Goal: Task Accomplishment & Management: Manage account settings

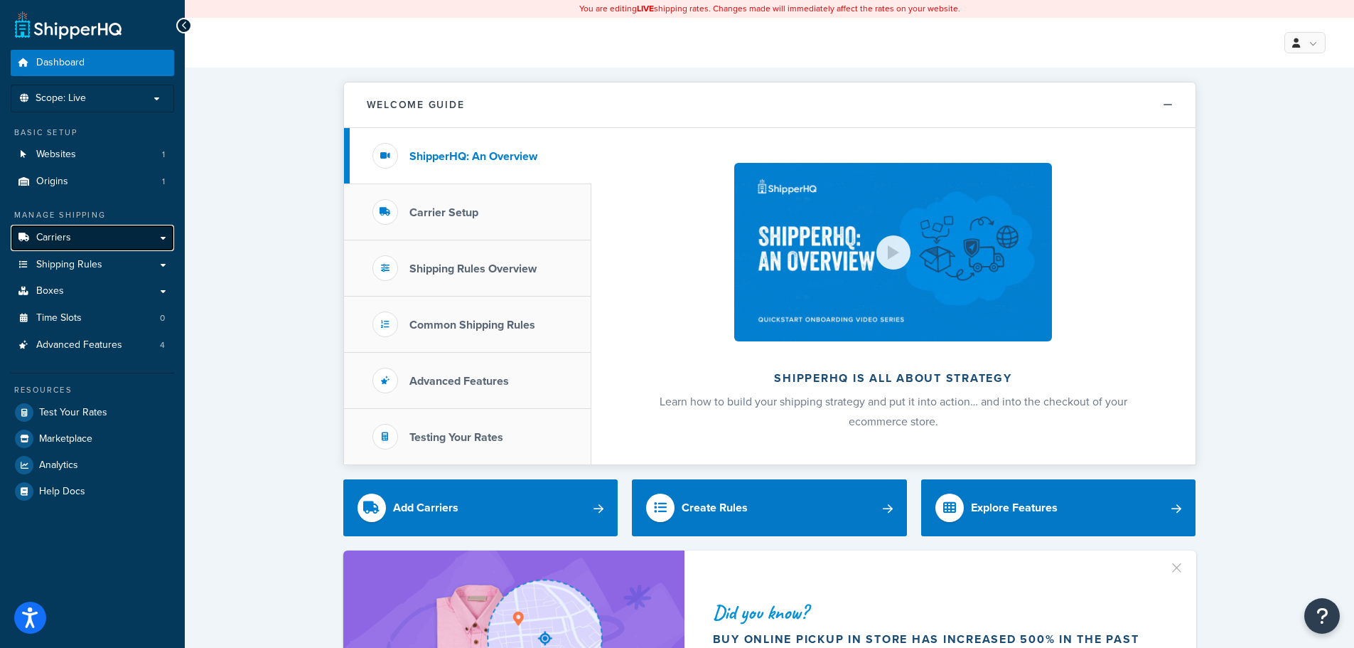
click at [87, 237] on link "Carriers" at bounding box center [93, 238] width 164 height 26
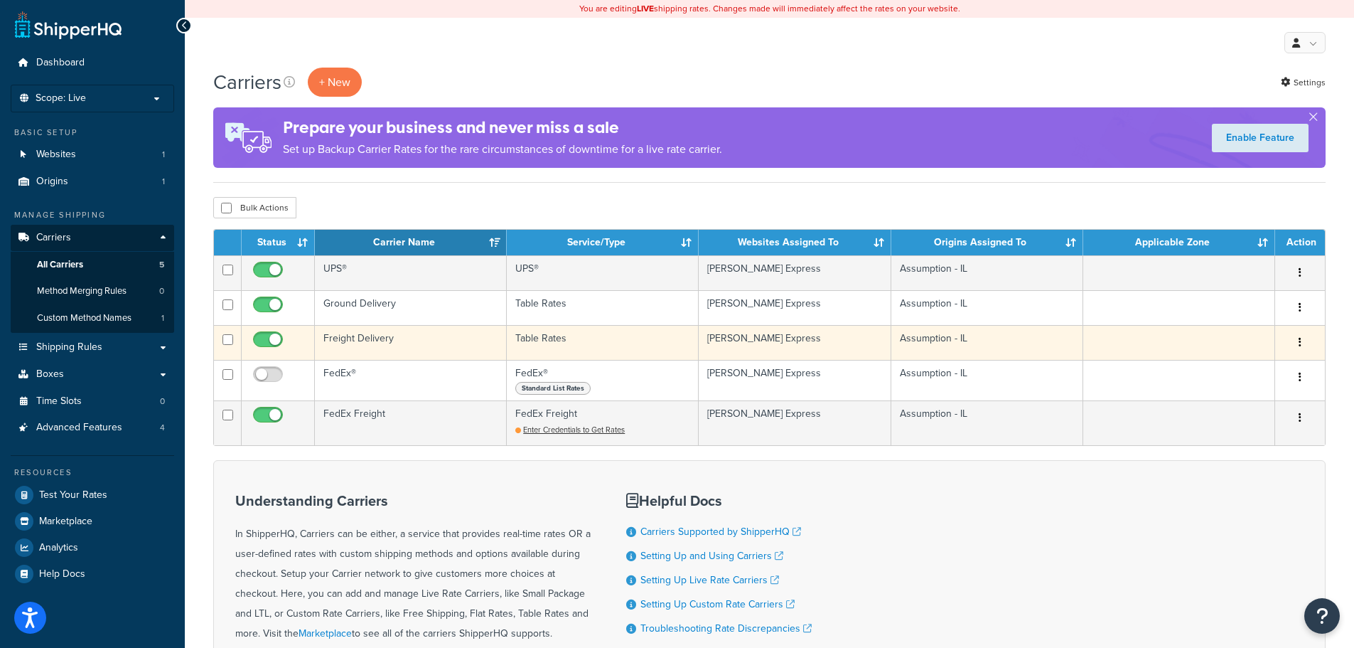
click at [1297, 342] on button "button" at bounding box center [1300, 342] width 20 height 23
click at [1251, 365] on link "Edit" at bounding box center [1243, 370] width 112 height 29
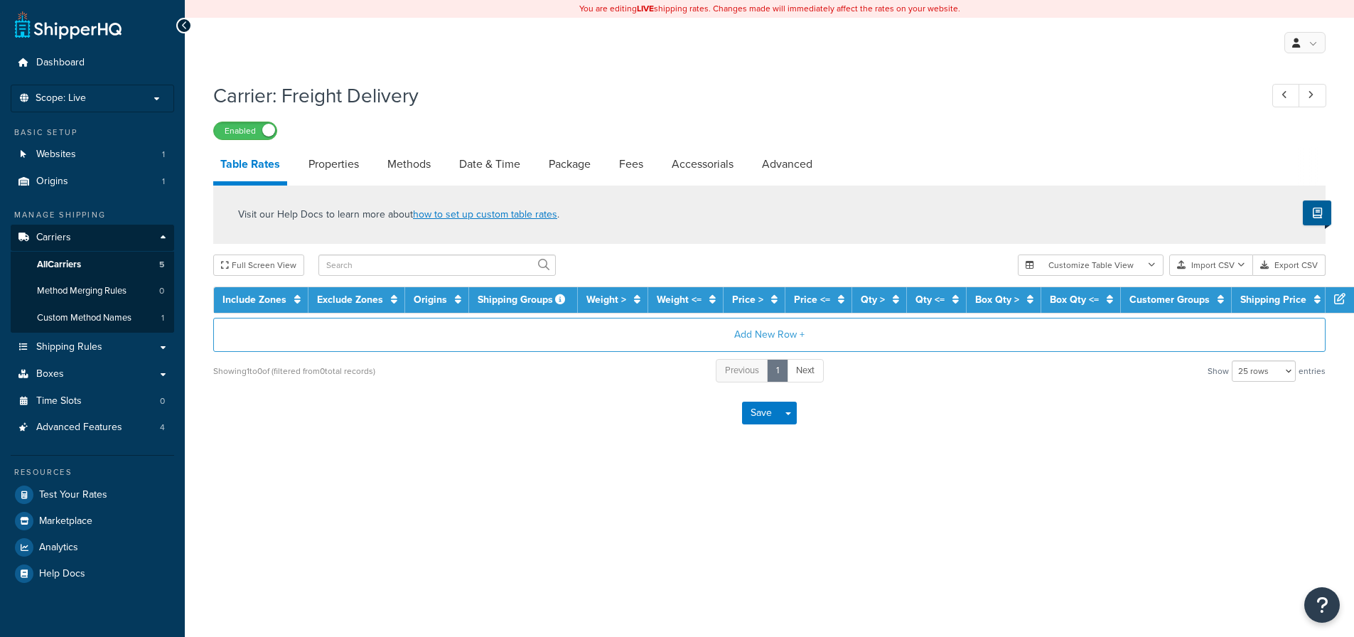
select select "25"
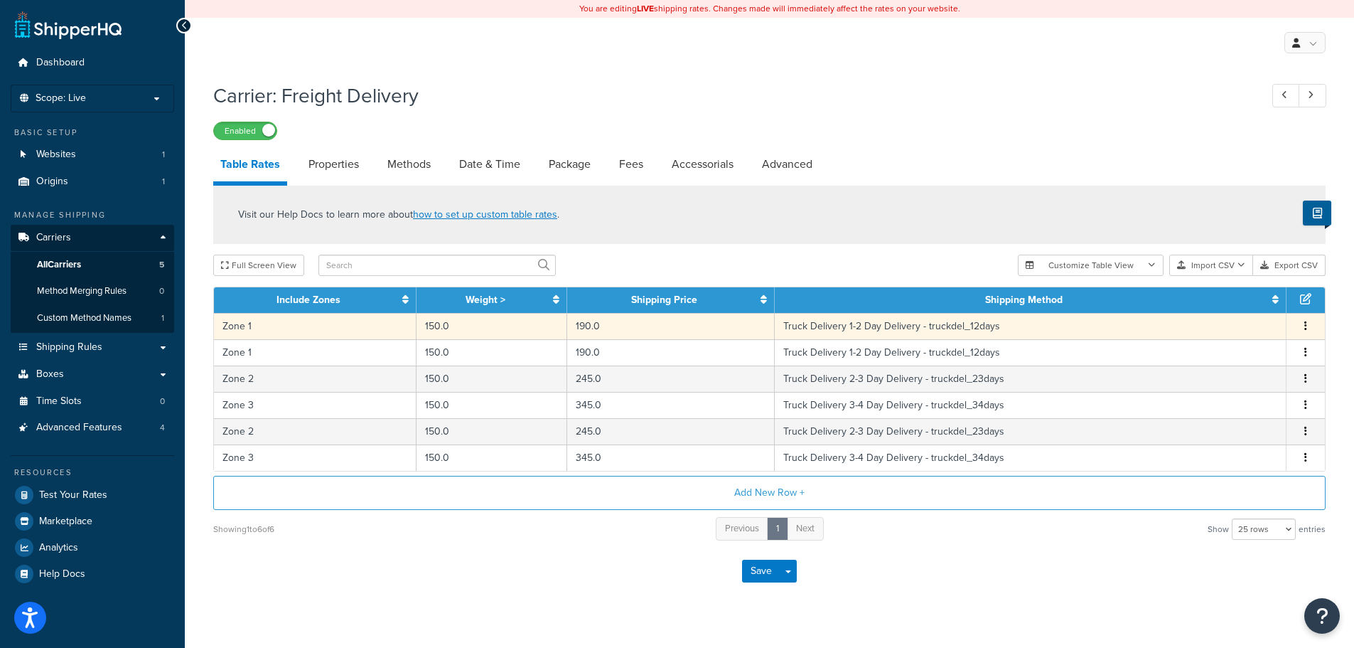
click at [1303, 328] on button "button" at bounding box center [1305, 327] width 11 height 16
click at [598, 327] on td "190.0" at bounding box center [671, 326] width 208 height 26
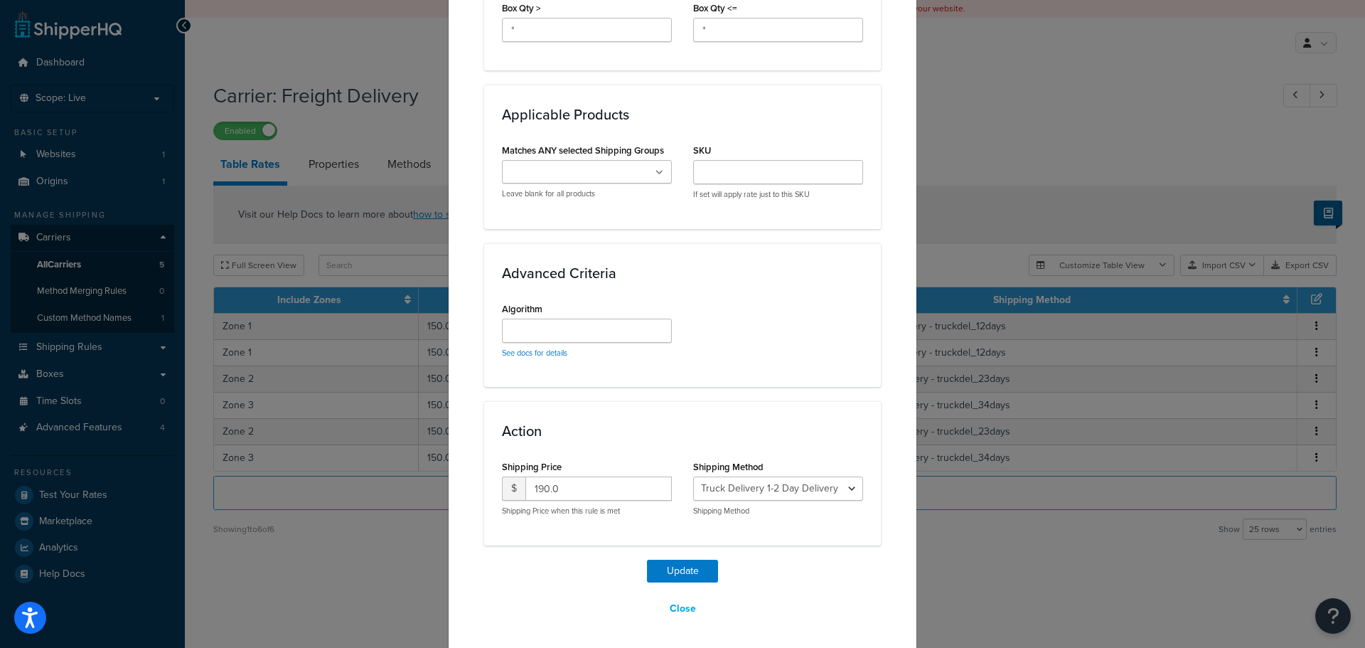
scroll to position [860, 0]
click at [502, 489] on div "$ 190.0" at bounding box center [587, 486] width 170 height 24
type input "224.00"
click at [678, 567] on button "Update" at bounding box center [682, 568] width 71 height 23
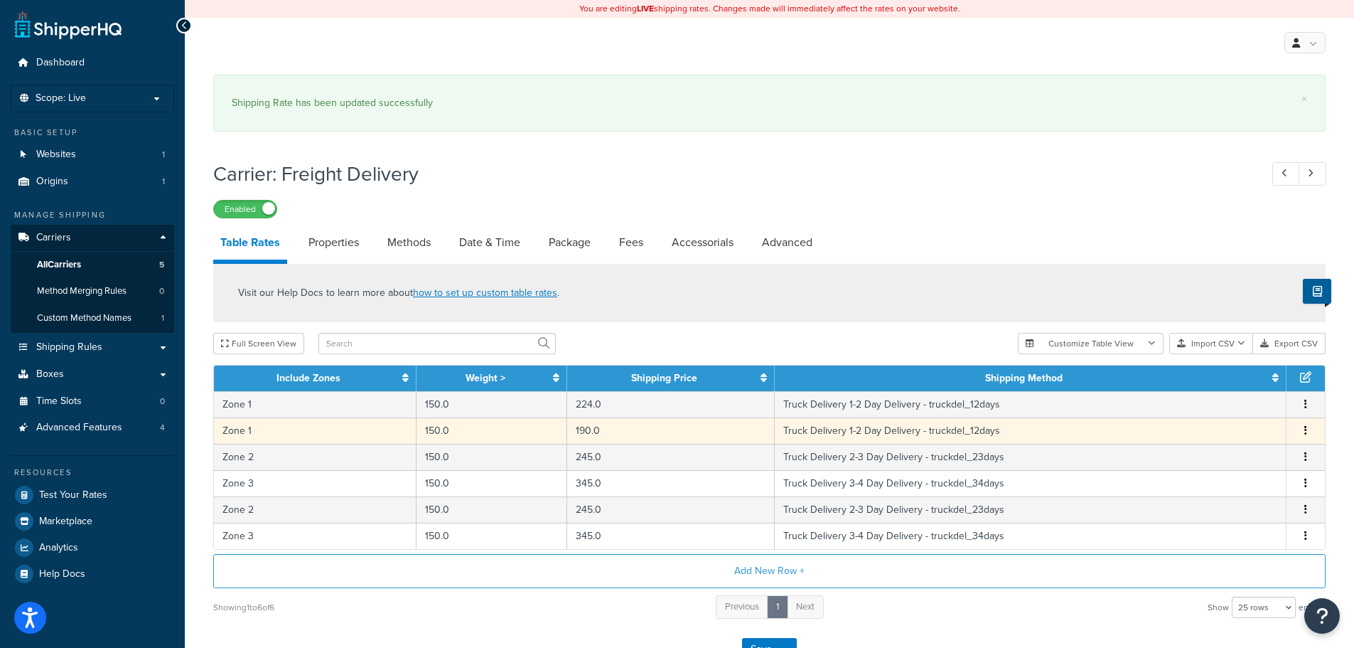
click at [626, 427] on td "190.0" at bounding box center [671, 430] width 208 height 26
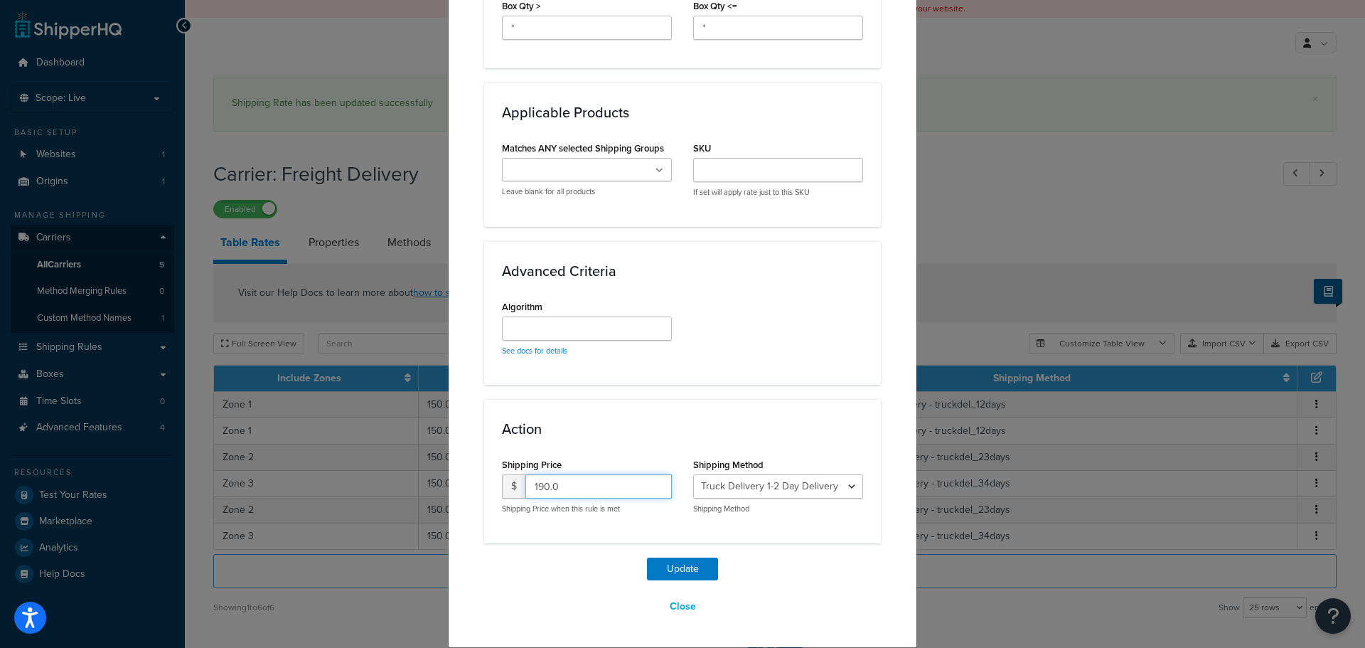
drag, startPoint x: 583, startPoint y: 480, endPoint x: 478, endPoint y: 495, distance: 105.6
click at [484, 495] on div "Action Shipping Price $ 190.0 Shipping Price when this rule is met Shipping Met…" at bounding box center [682, 471] width 397 height 144
type input "224.00"
click at [690, 562] on button "Update" at bounding box center [682, 568] width 71 height 23
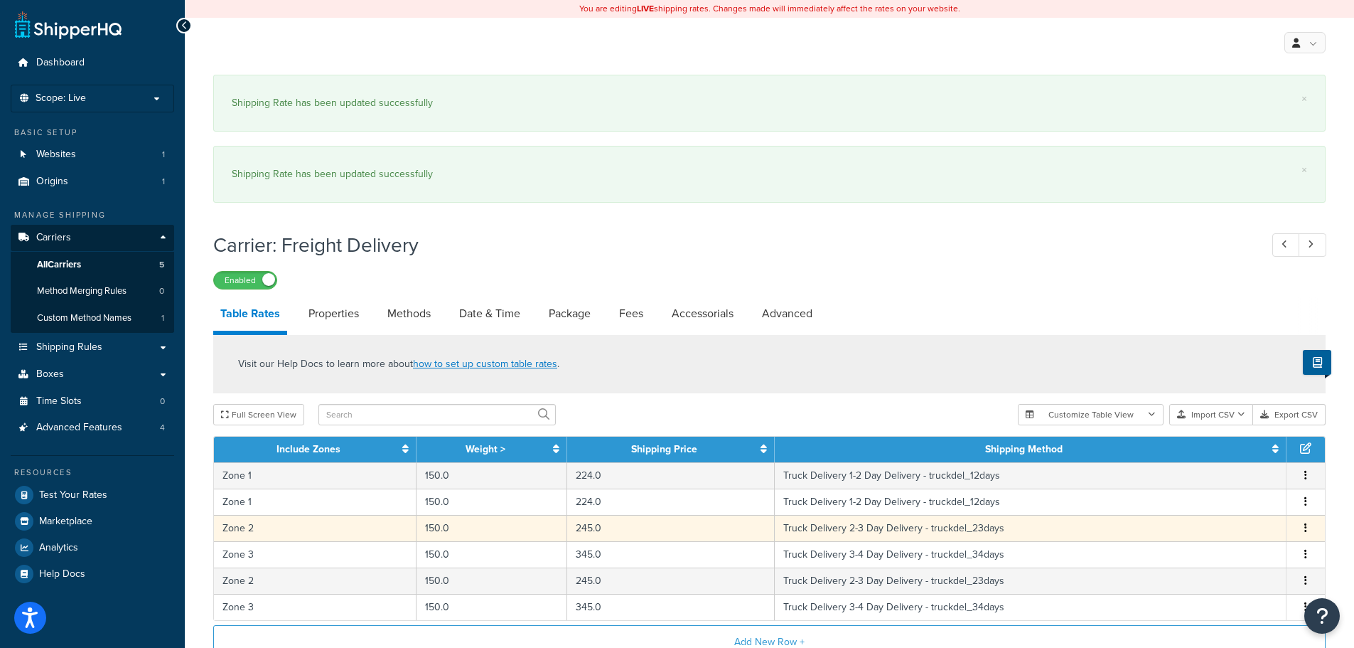
click at [592, 530] on td "245.0" at bounding box center [671, 528] width 208 height 26
select select "14775"
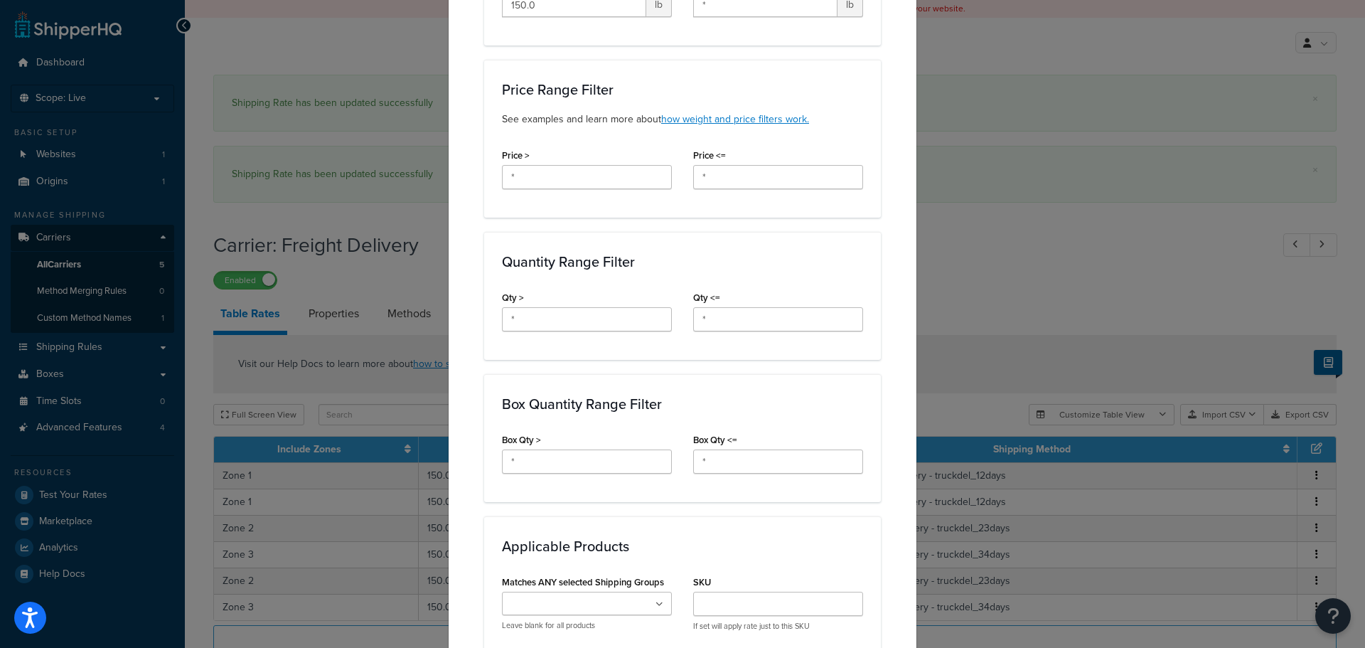
scroll to position [853, 0]
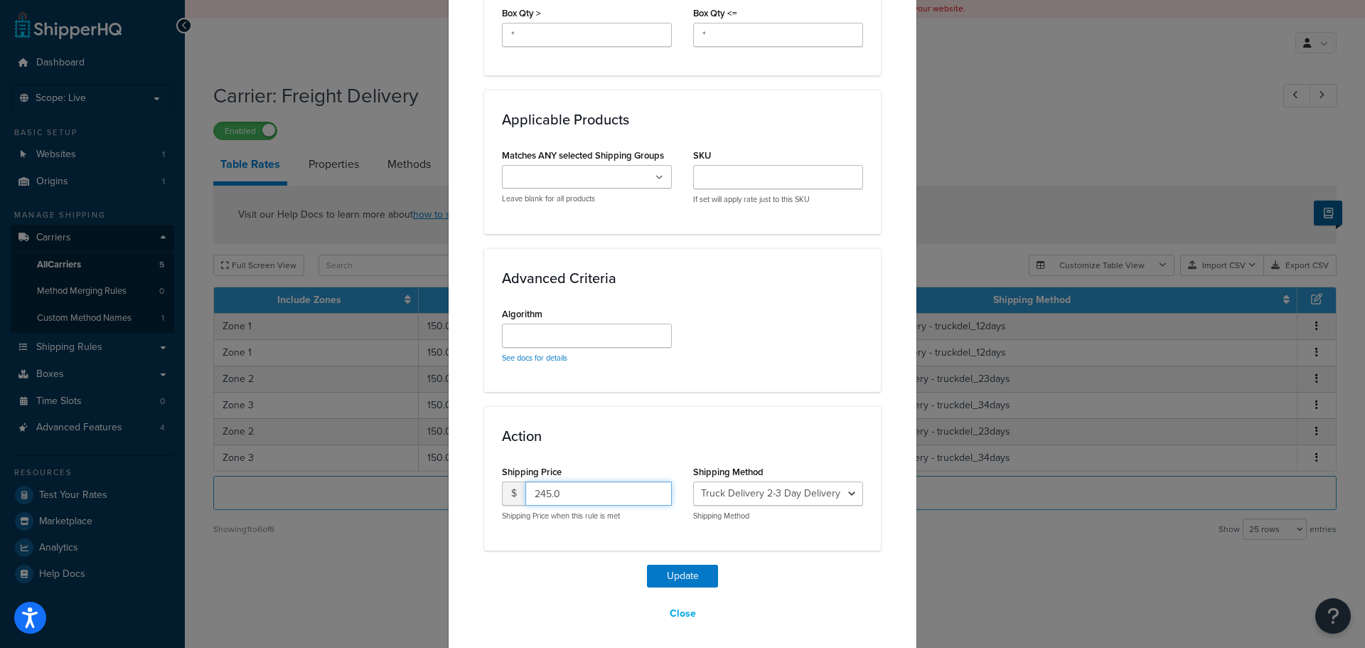
drag, startPoint x: 565, startPoint y: 498, endPoint x: 529, endPoint y: 498, distance: 36.3
click at [529, 498] on input "245.0" at bounding box center [598, 493] width 146 height 24
type input "285.00"
click at [669, 572] on button "Update" at bounding box center [682, 575] width 71 height 23
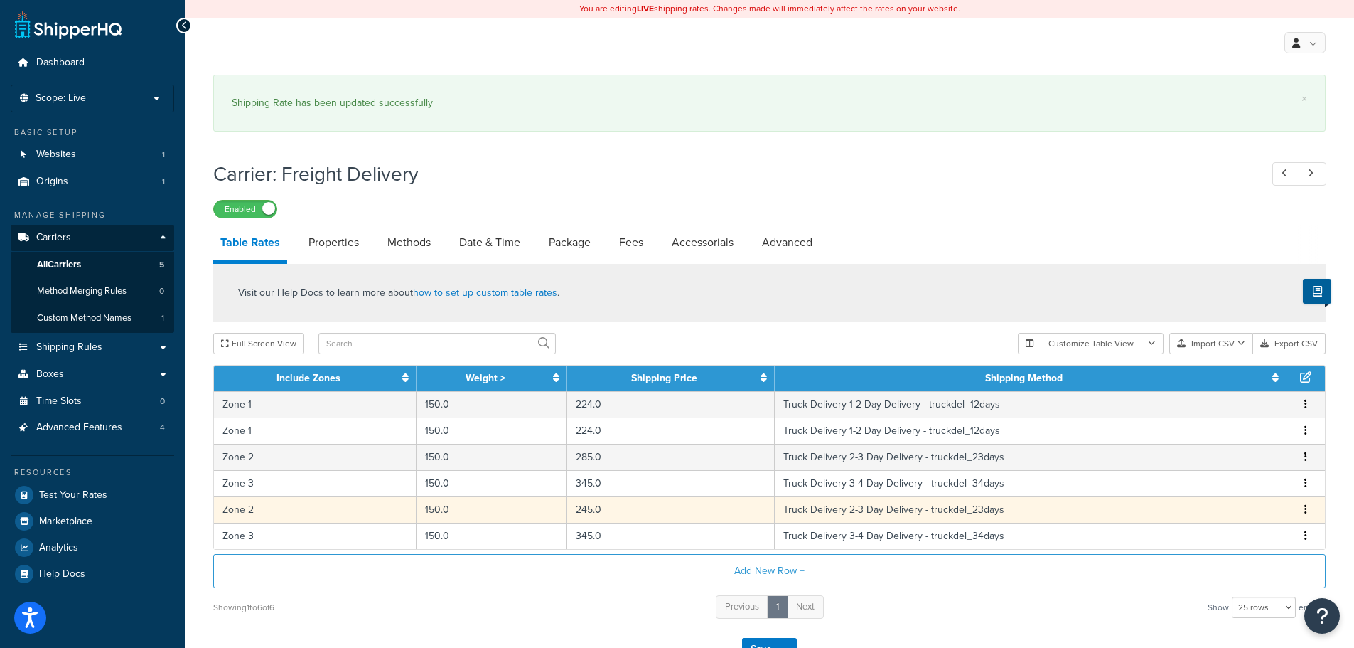
click at [594, 509] on td "245.0" at bounding box center [671, 509] width 208 height 26
select select "14775"
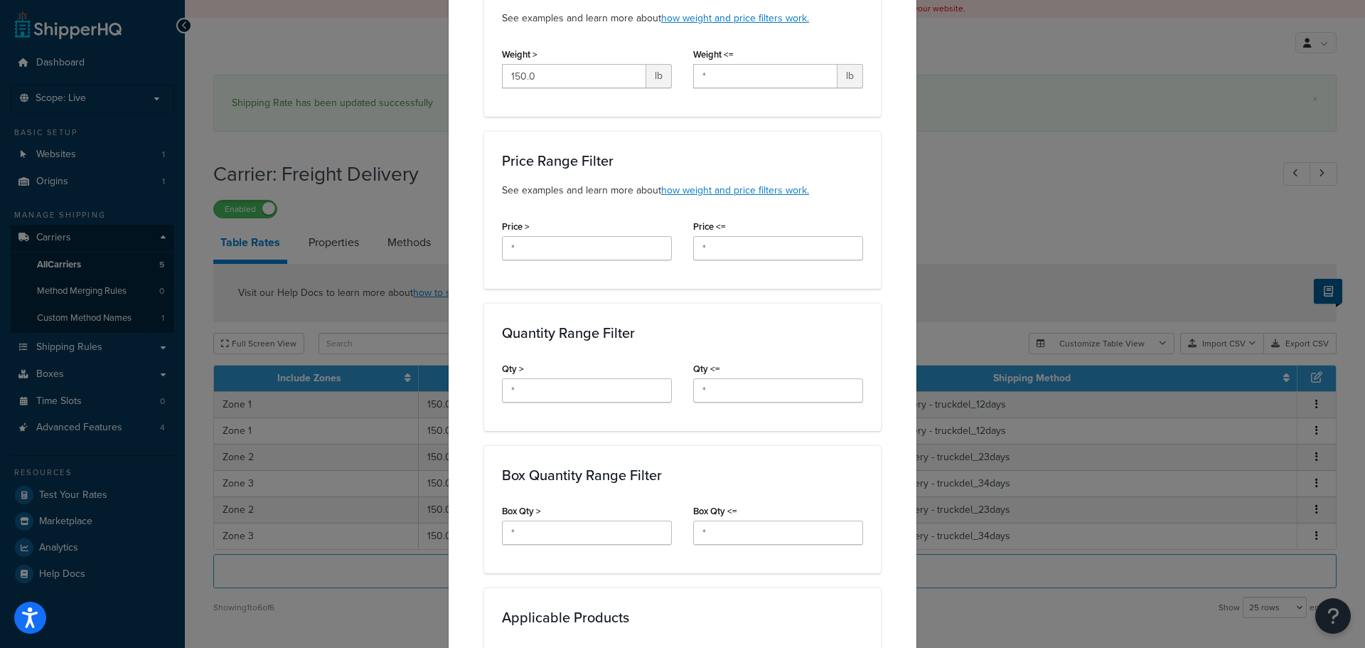
scroll to position [782, 0]
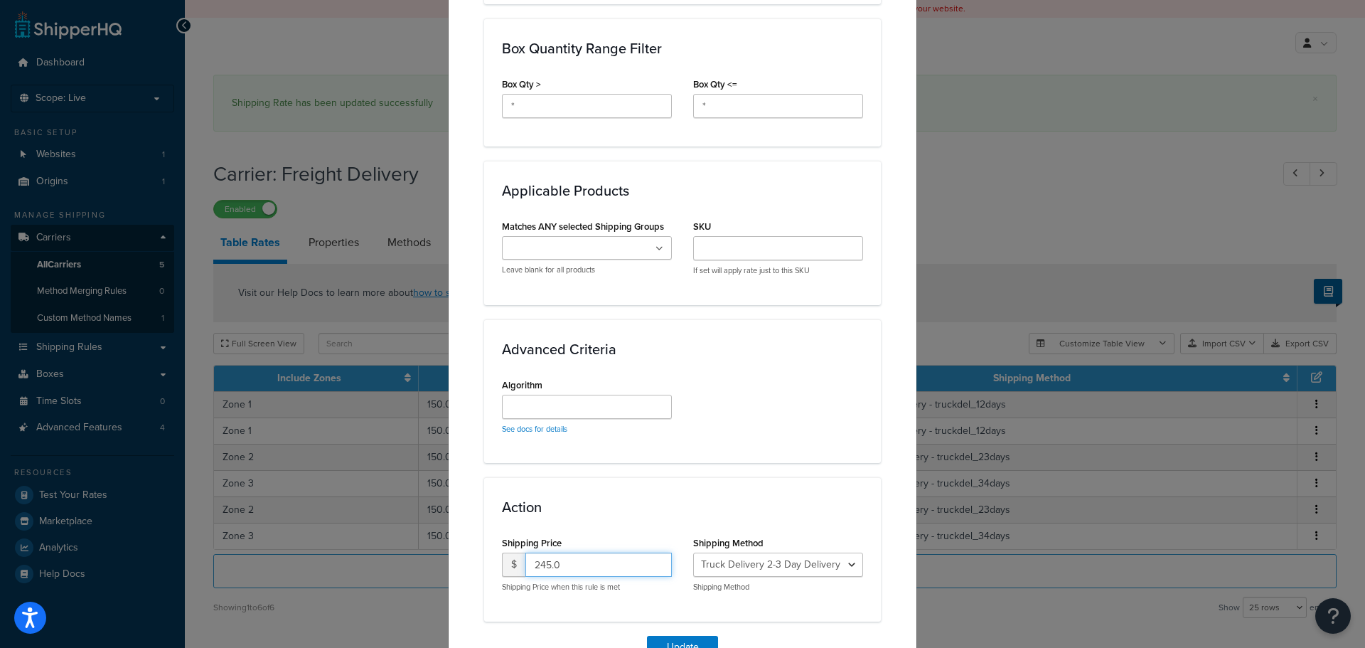
drag, startPoint x: 524, startPoint y: 562, endPoint x: 513, endPoint y: 562, distance: 10.7
click at [513, 562] on div "$ 245.0" at bounding box center [587, 564] width 170 height 24
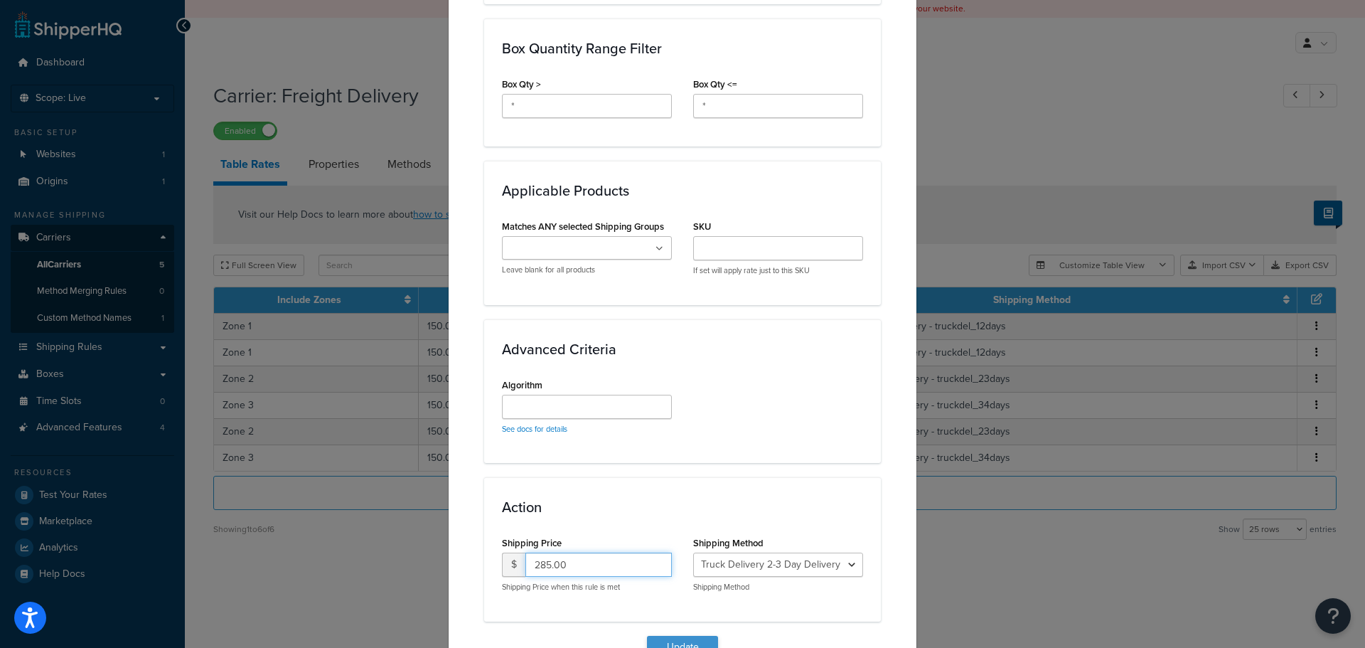
type input "285.00"
click at [675, 636] on button "Update" at bounding box center [682, 647] width 71 height 23
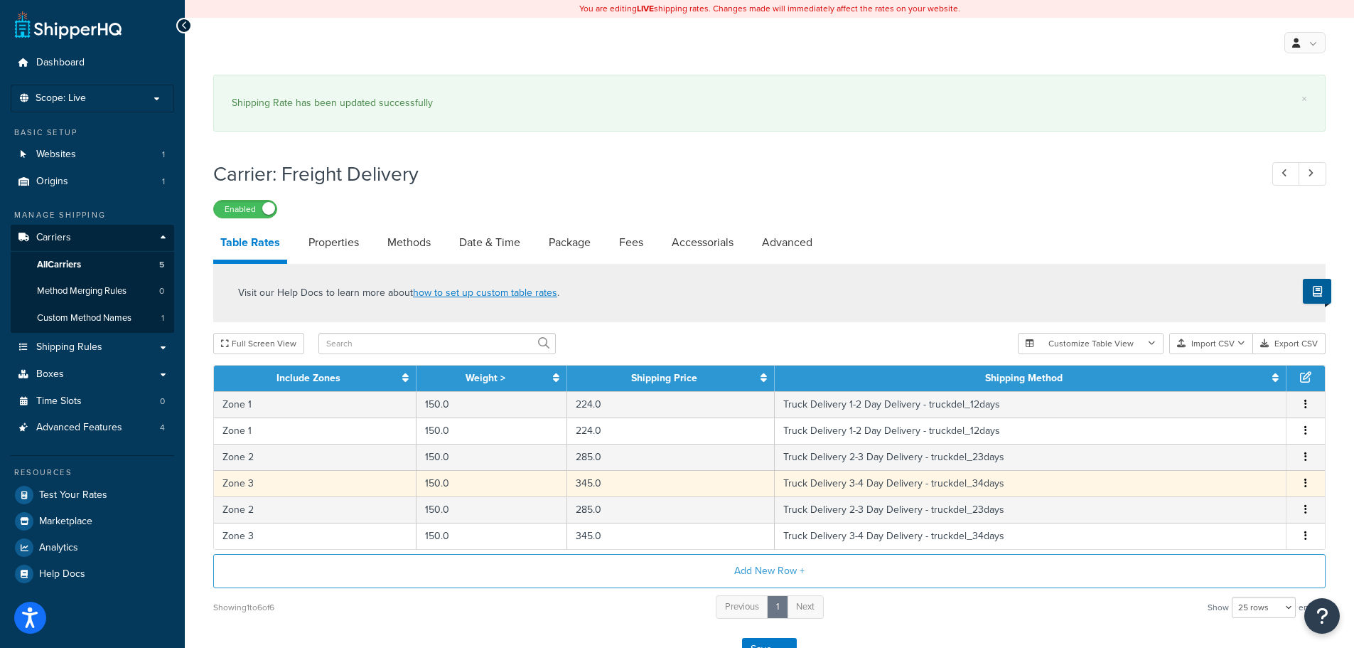
click at [596, 483] on td "345.0" at bounding box center [671, 483] width 208 height 26
select select "14776"
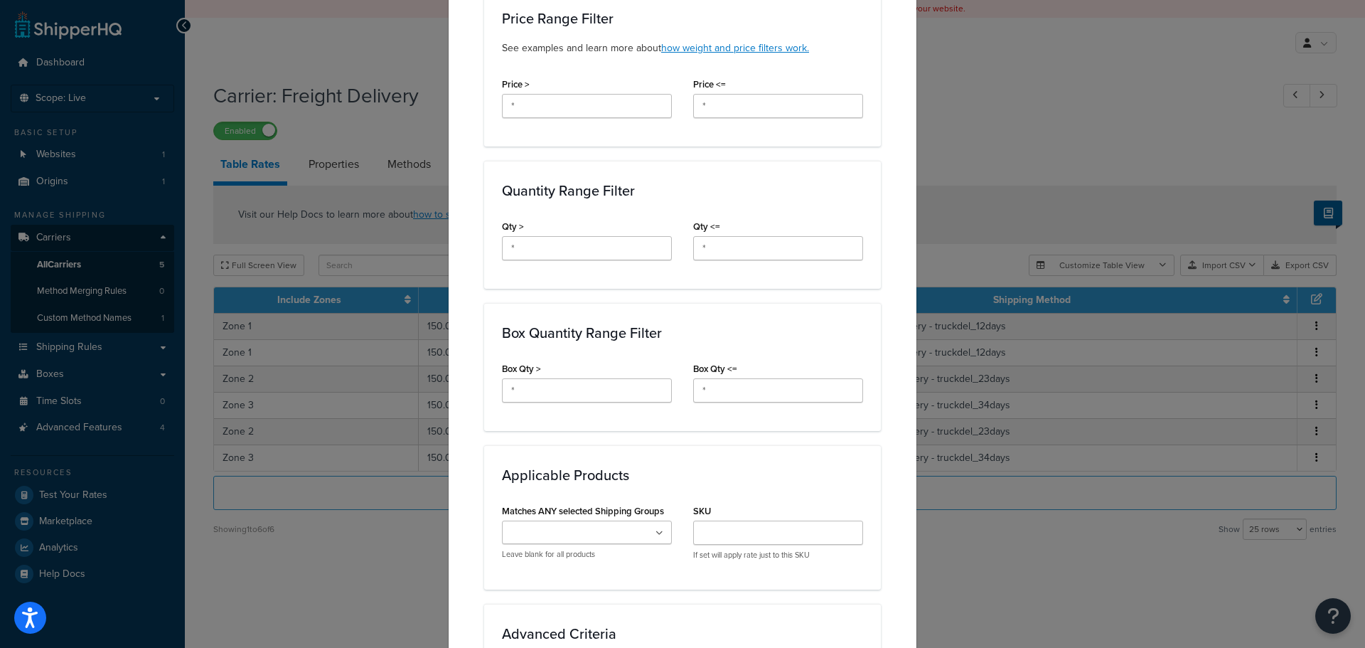
scroll to position [853, 0]
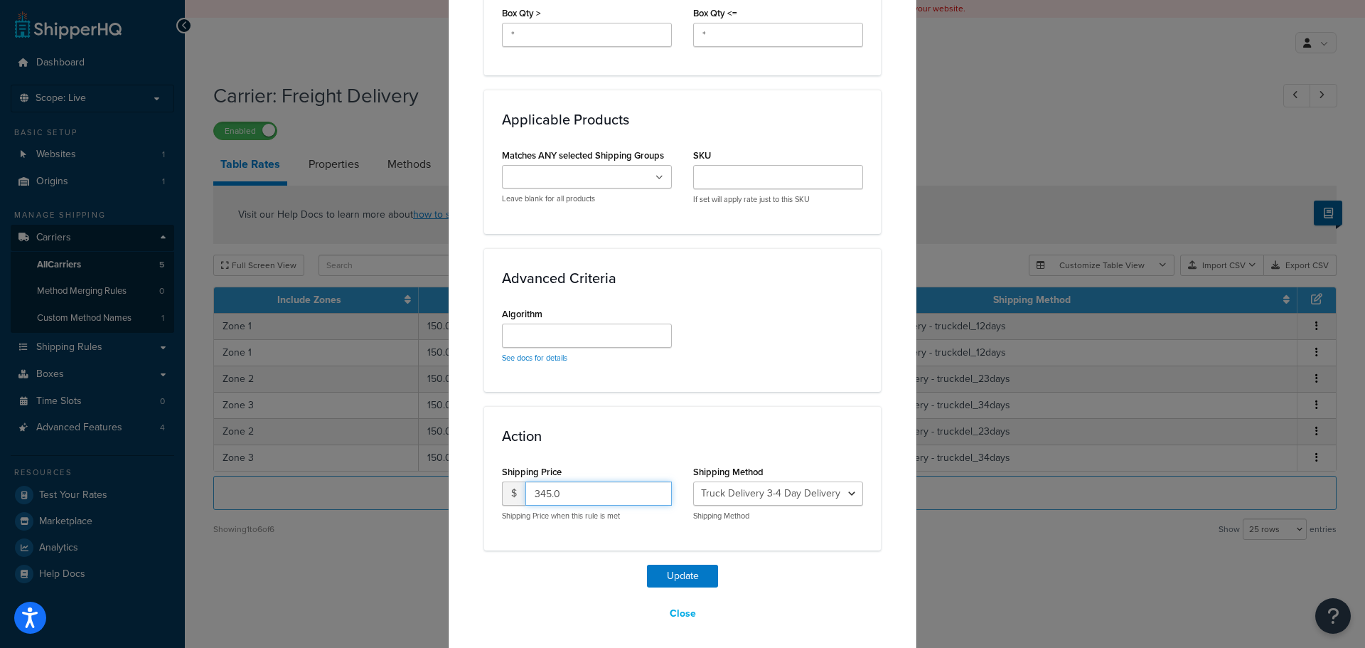
drag, startPoint x: 593, startPoint y: 491, endPoint x: 517, endPoint y: 493, distance: 76.1
click at [517, 493] on div "$ 345.0" at bounding box center [587, 493] width 170 height 24
type input "440.00"
click at [670, 578] on button "Update" at bounding box center [682, 575] width 71 height 23
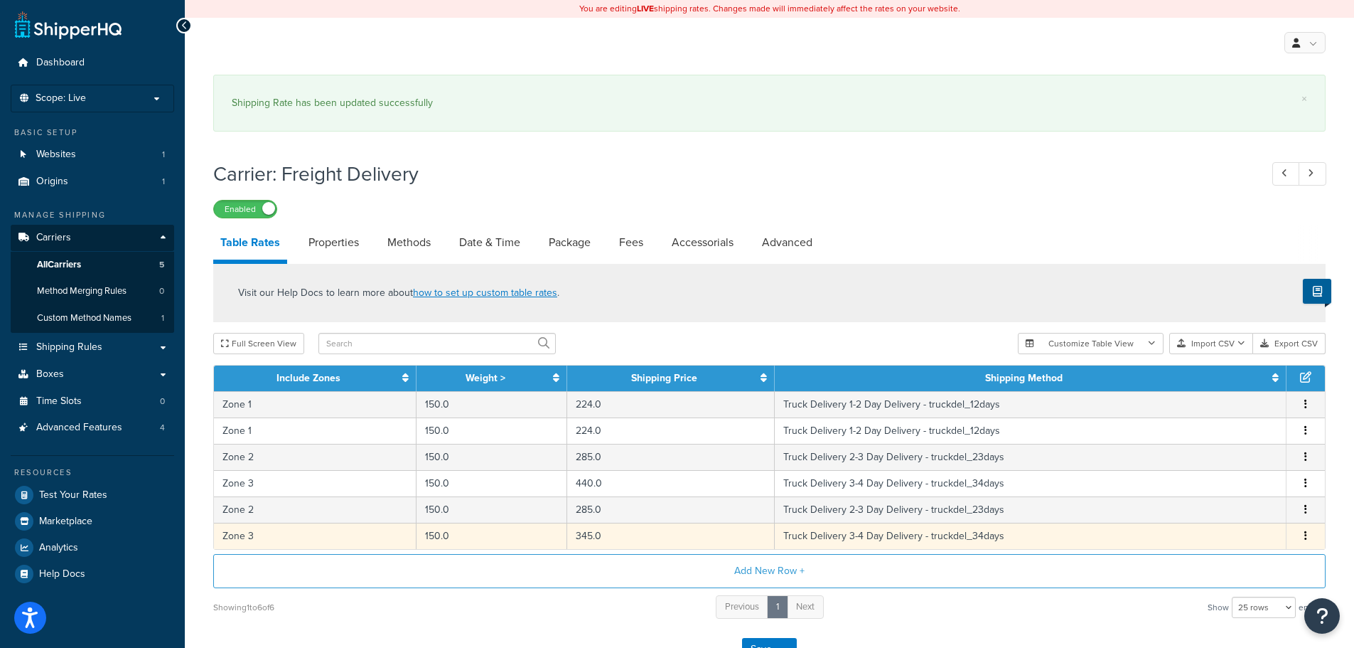
click at [601, 533] on td "345.0" at bounding box center [671, 536] width 208 height 26
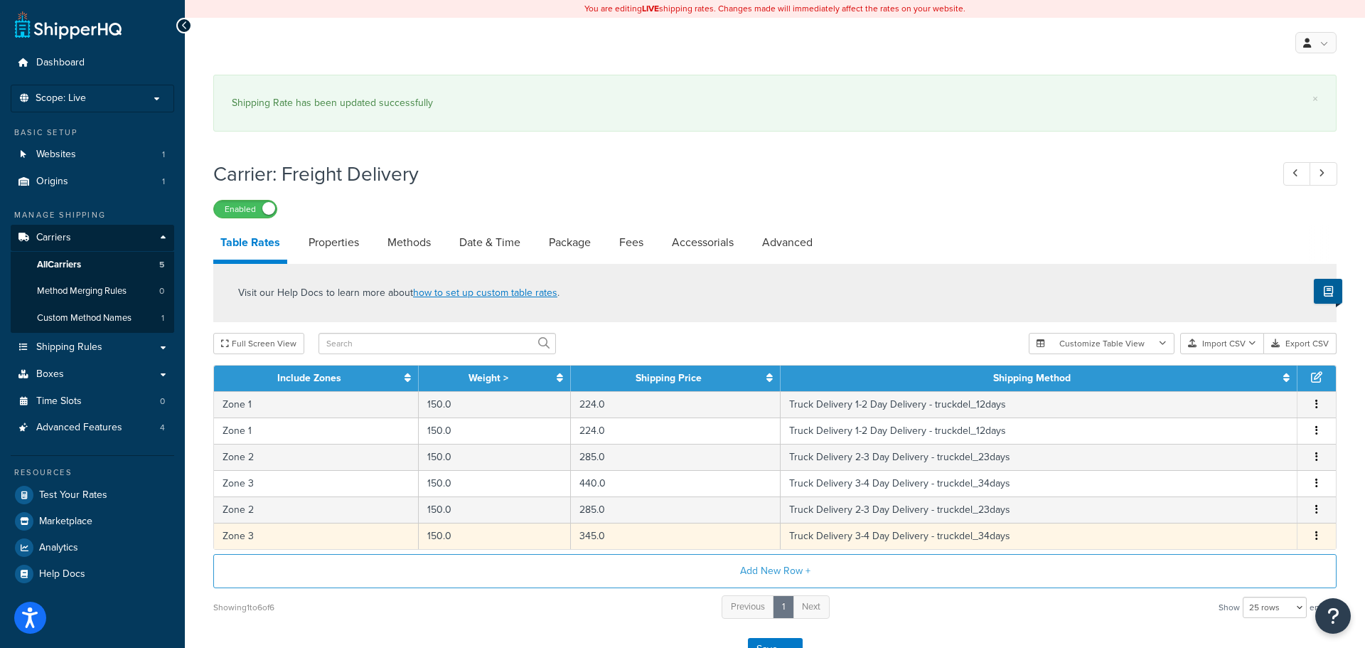
select select "14776"
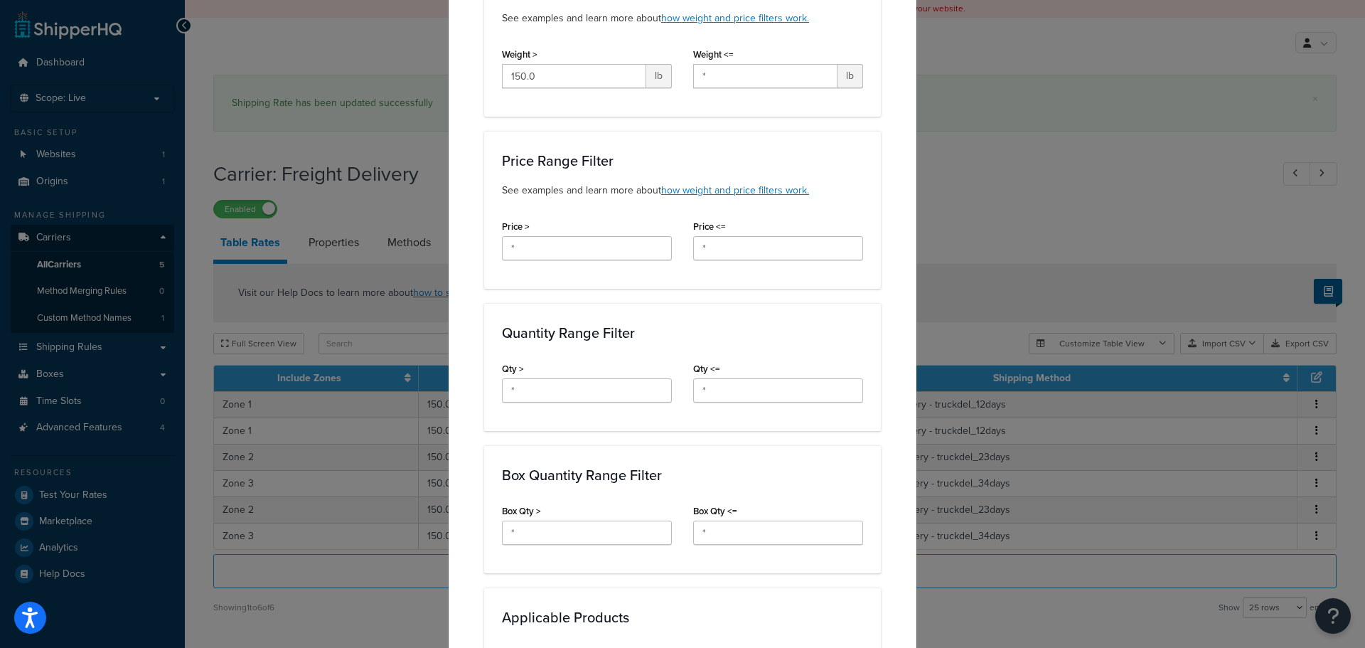
scroll to position [782, 0]
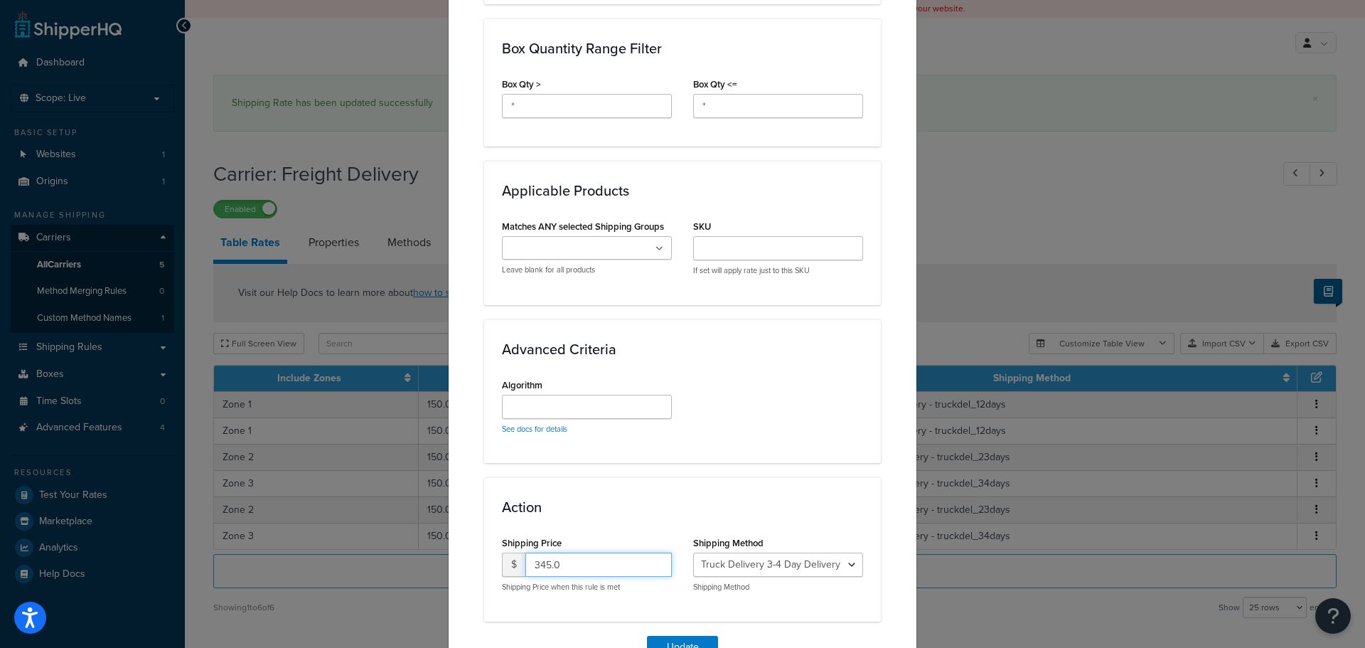
drag, startPoint x: 550, startPoint y: 563, endPoint x: 527, endPoint y: 567, distance: 23.7
click at [527, 567] on input "345.0" at bounding box center [598, 564] width 146 height 24
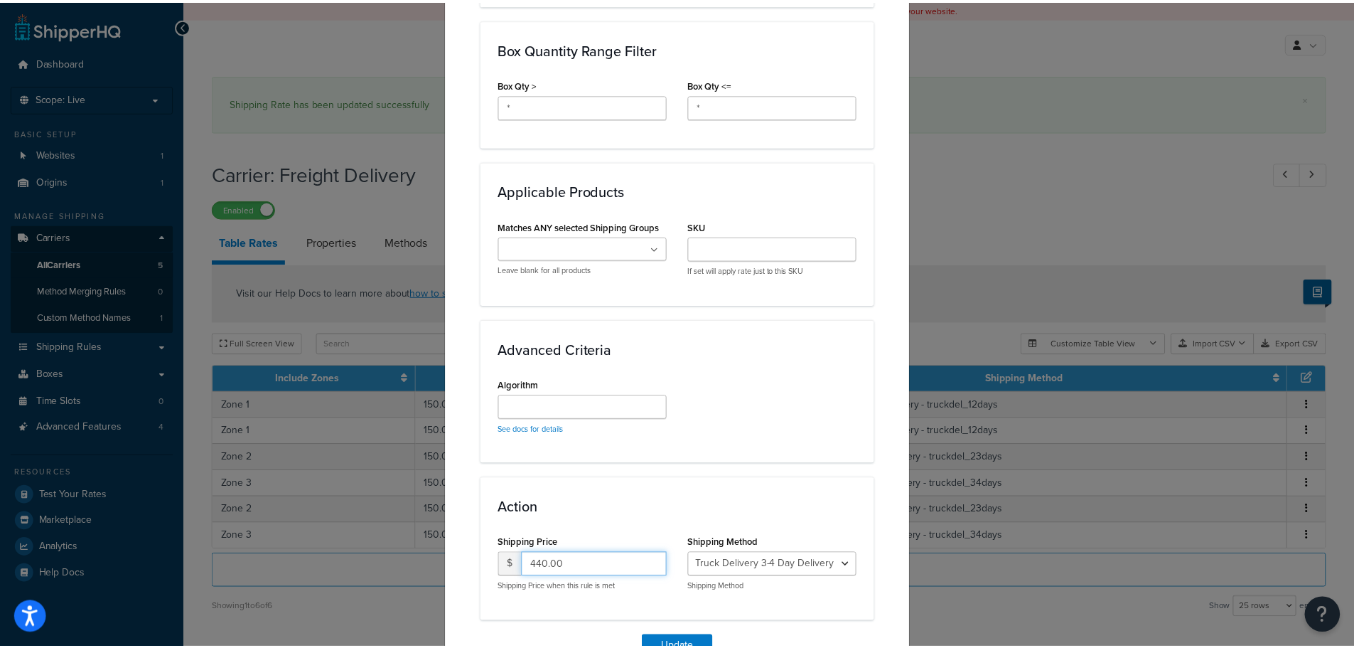
scroll to position [860, 0]
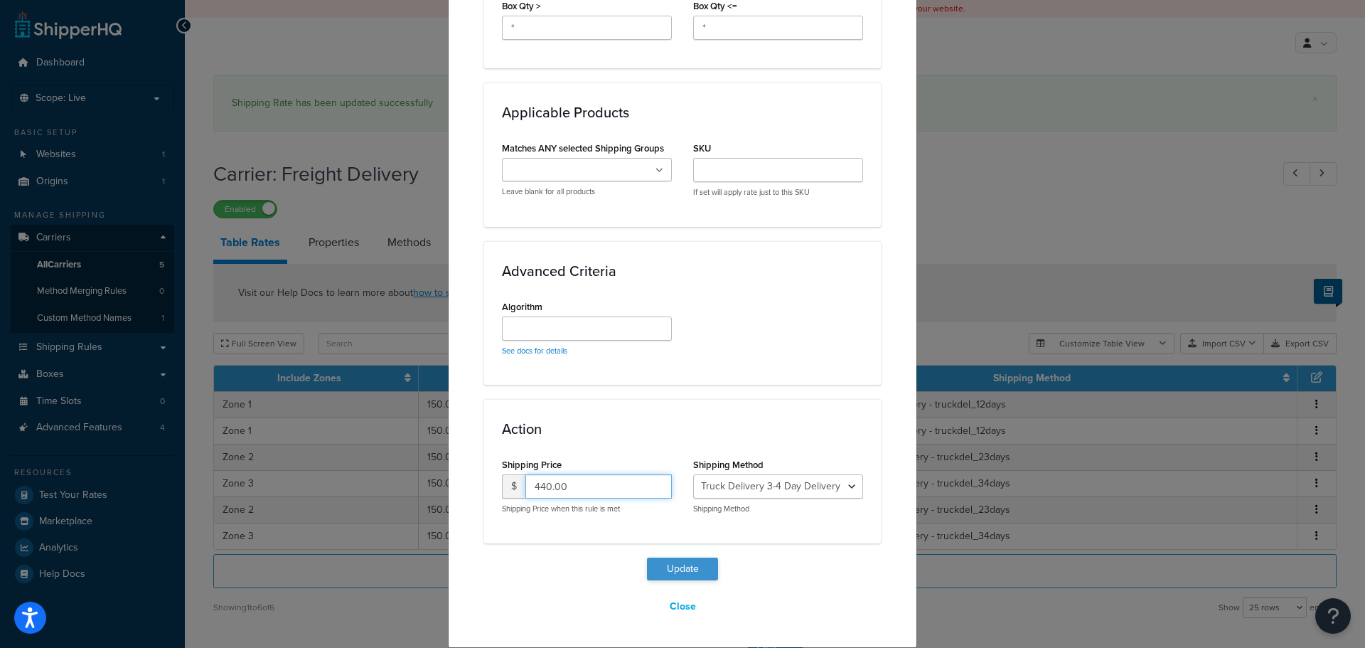
type input "440.00"
click at [673, 569] on button "Update" at bounding box center [682, 568] width 71 height 23
